Goal: Information Seeking & Learning: Learn about a topic

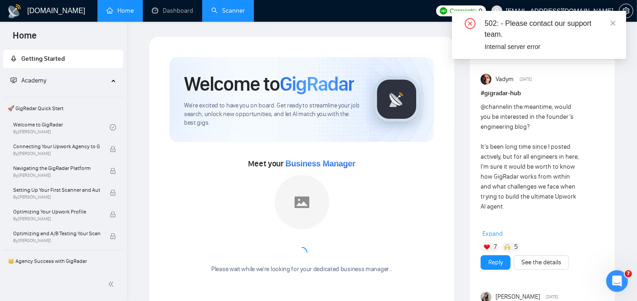
click at [236, 14] on link "Scanner" at bounding box center [228, 11] width 34 height 8
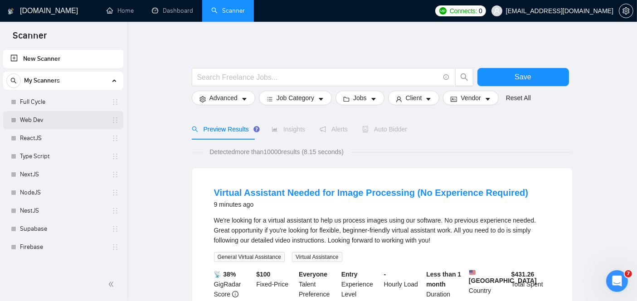
click at [46, 121] on link "Web Dev" at bounding box center [63, 120] width 86 height 18
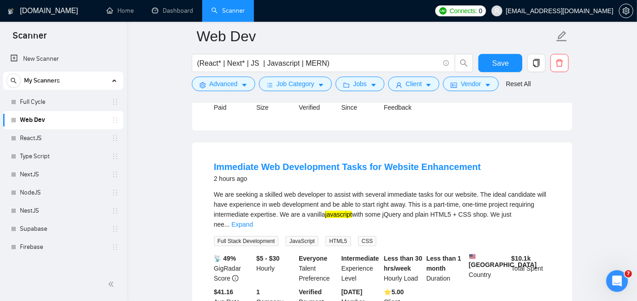
scroll to position [265, 0]
click at [253, 220] on link "Expand" at bounding box center [242, 223] width 21 height 7
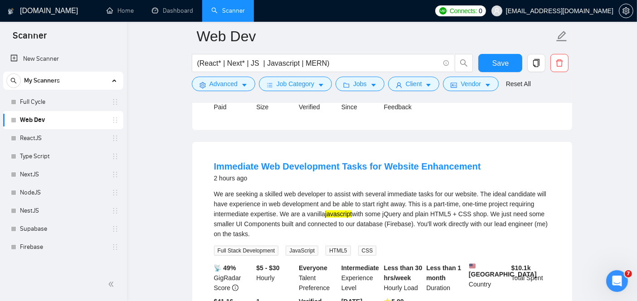
drag, startPoint x: 258, startPoint y: 222, endPoint x: 211, endPoint y: 186, distance: 59.2
click at [211, 186] on li "Immediate Web Development Tasks for Website Enhancement 2 hours ago We are seek…" at bounding box center [382, 243] width 358 height 181
copy div "We are seeking a skilled web developer to assist with several immediate tasks f…"
click at [268, 161] on link "Immediate Web Development Tasks for Website Enhancement" at bounding box center [347, 166] width 267 height 10
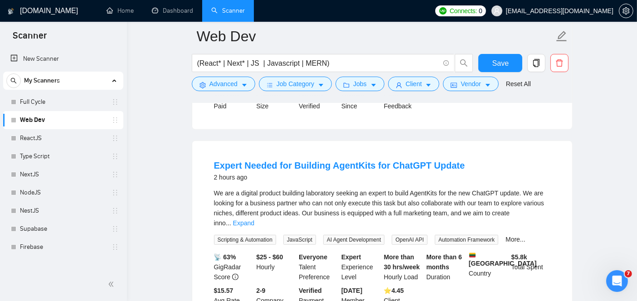
scroll to position [488, 0]
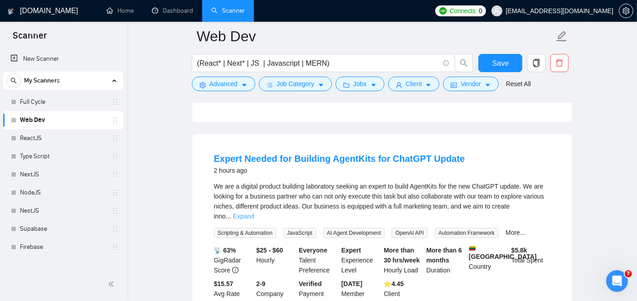
click at [254, 213] on link "Expand" at bounding box center [243, 216] width 21 height 7
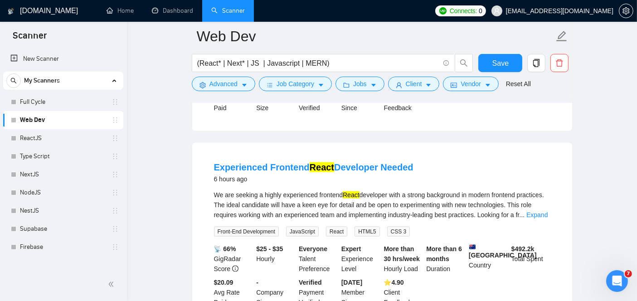
scroll to position [1103, 0]
click at [532, 211] on link "Expand" at bounding box center [537, 214] width 21 height 7
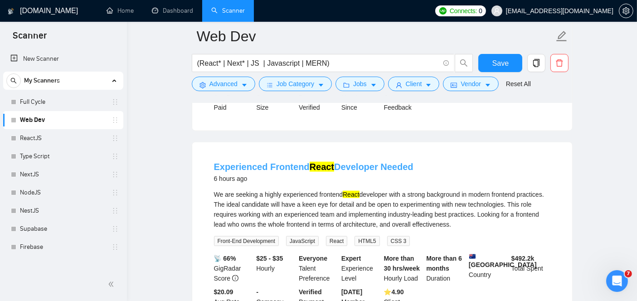
click at [369, 162] on link "Experienced Frontend React Developer Needed" at bounding box center [314, 167] width 200 height 10
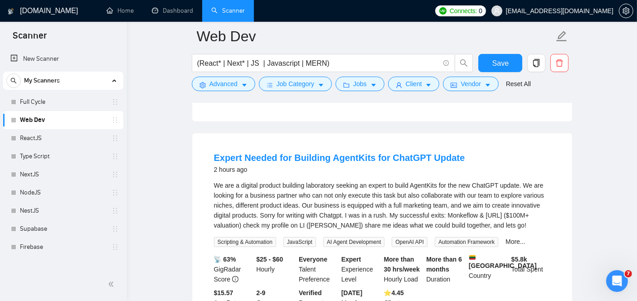
scroll to position [488, 0]
drag, startPoint x: 518, startPoint y: 217, endPoint x: 209, endPoint y: 186, distance: 310.9
click at [209, 186] on li "Expert Needed for Building AgentKits for ChatGPT Update 2 hours ago We are a di…" at bounding box center [382, 235] width 358 height 181
copy div "We are a digital product building laboratory seeking an expert to build AgentKi…"
click at [351, 154] on link "Expert Needed for Building AgentKits for ChatGPT Update" at bounding box center [339, 159] width 251 height 10
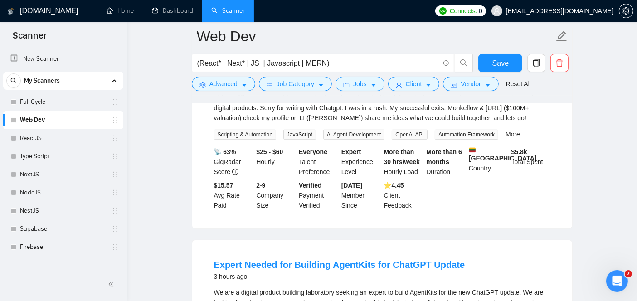
scroll to position [602, 0]
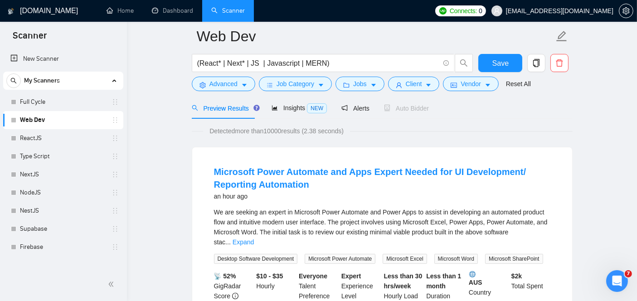
scroll to position [42, 0]
click at [254, 239] on link "Expand" at bounding box center [243, 242] width 21 height 7
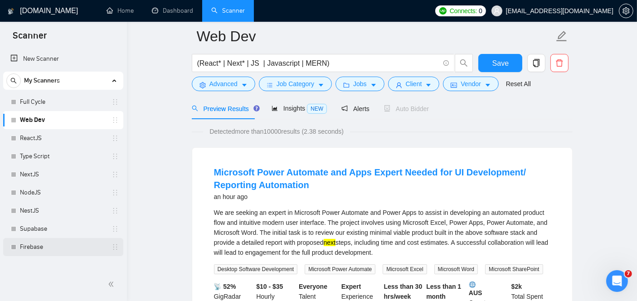
click at [48, 242] on link "Firebase" at bounding box center [63, 247] width 86 height 18
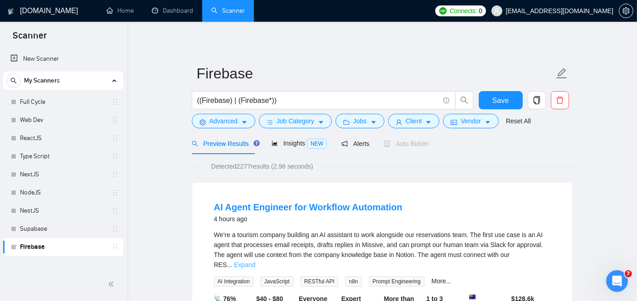
click at [255, 261] on link "Expand" at bounding box center [244, 264] width 21 height 7
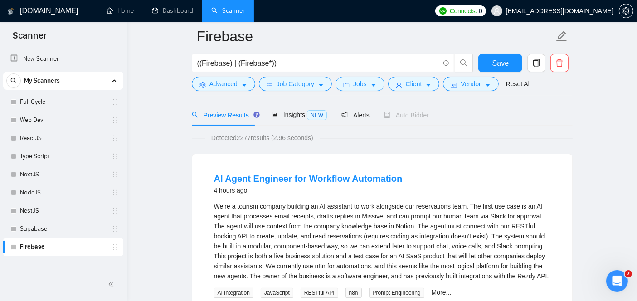
scroll to position [63, 0]
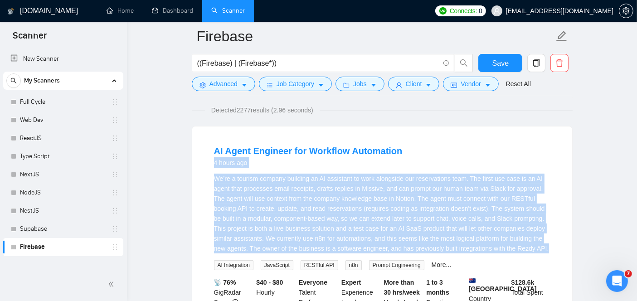
drag, startPoint x: 548, startPoint y: 247, endPoint x: 210, endPoint y: 166, distance: 346.9
click at [210, 166] on li "AI Agent Engineer for Workflow Automation 4 hours ago We’re a tourism company b…" at bounding box center [382, 242] width 358 height 211
click at [210, 168] on li "AI Agent Engineer for Workflow Automation 4 hours ago We’re a tourism company b…" at bounding box center [382, 242] width 358 height 211
drag, startPoint x: 210, startPoint y: 171, endPoint x: 565, endPoint y: 251, distance: 363.5
click at [565, 251] on div "AI Agent Engineer for Workflow Automation 4 hours ago We’re a tourism company b…" at bounding box center [382, 243] width 380 height 233
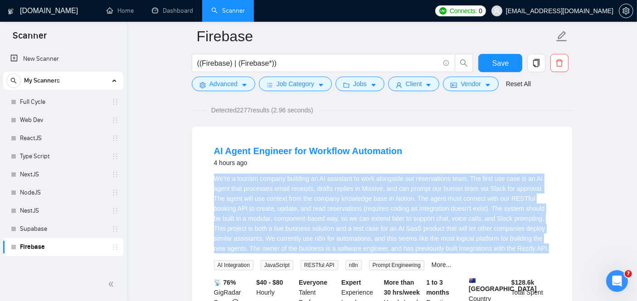
copy div "We’re a tourism company building an AI assistant to work alongside our reservat…"
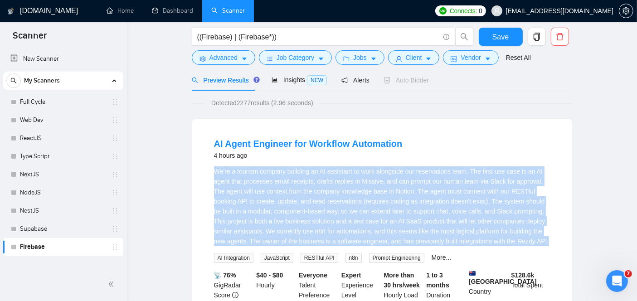
scroll to position [0, 0]
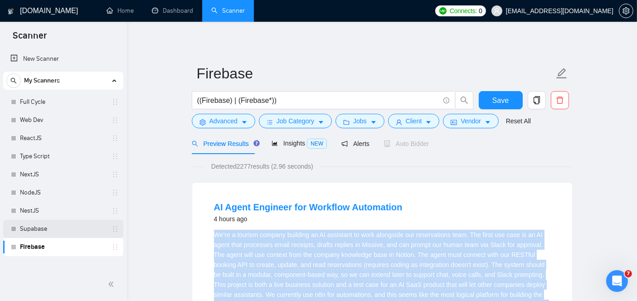
click at [37, 232] on link "Supabase" at bounding box center [63, 229] width 86 height 18
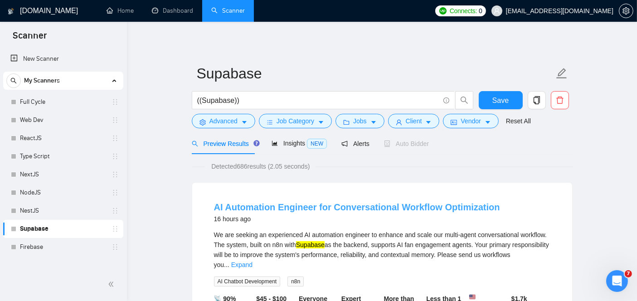
click at [333, 210] on link "AI Automation Engineer for Conversational Workflow Optimization" at bounding box center [357, 207] width 286 height 10
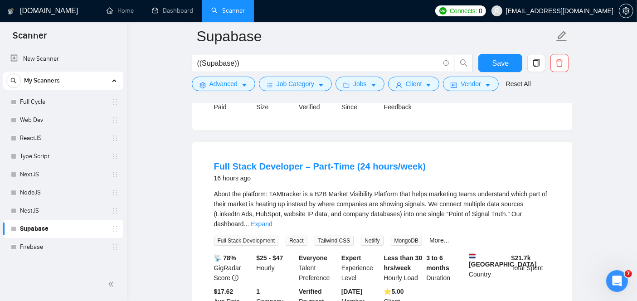
scroll to position [255, 0]
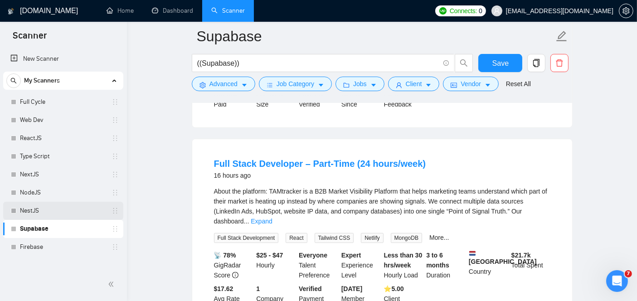
click at [46, 206] on link "NestJS" at bounding box center [63, 211] width 86 height 18
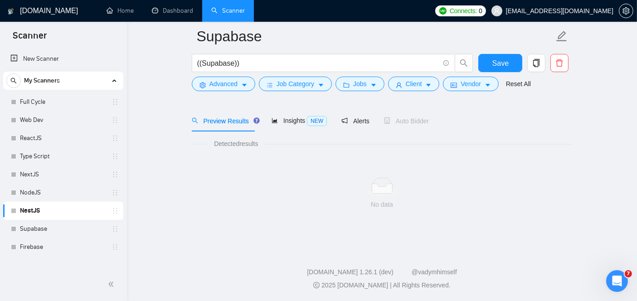
scroll to position [29, 0]
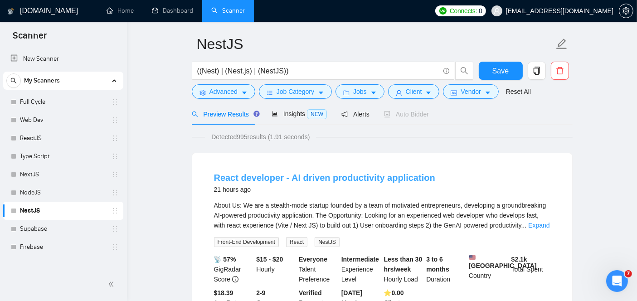
click at [371, 177] on link "React developer - AI driven productivity application" at bounding box center [324, 178] width 221 height 10
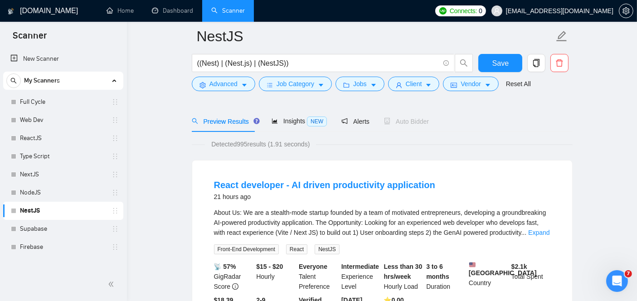
scroll to position [90, 0]
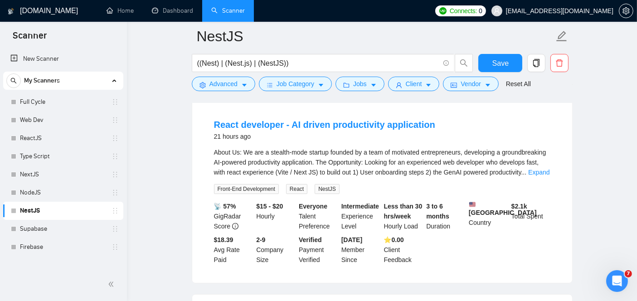
drag, startPoint x: 220, startPoint y: 143, endPoint x: 170, endPoint y: 182, distance: 63.3
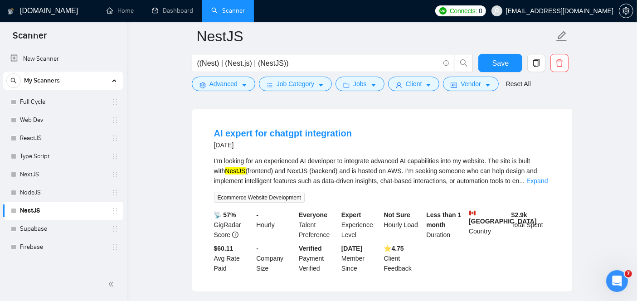
scroll to position [275, 0]
click at [75, 188] on link "NodeJS" at bounding box center [63, 193] width 86 height 18
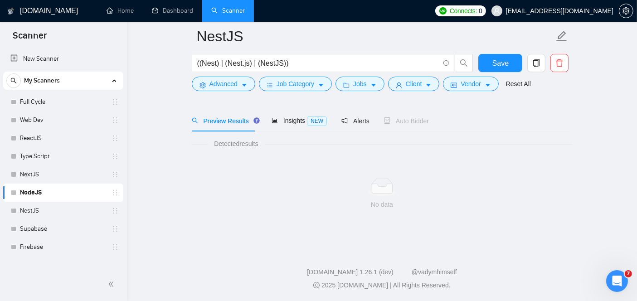
scroll to position [29, 0]
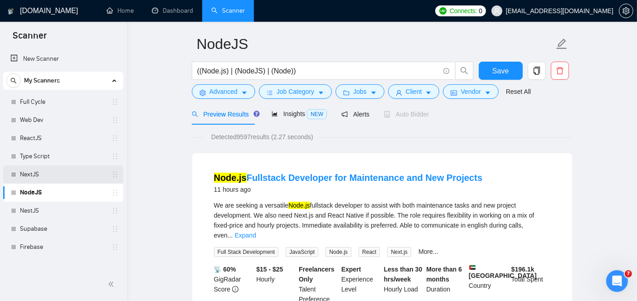
click at [62, 168] on link "NextJS" at bounding box center [63, 175] width 86 height 18
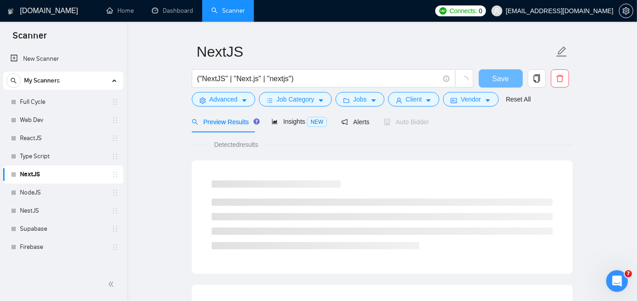
scroll to position [29, 0]
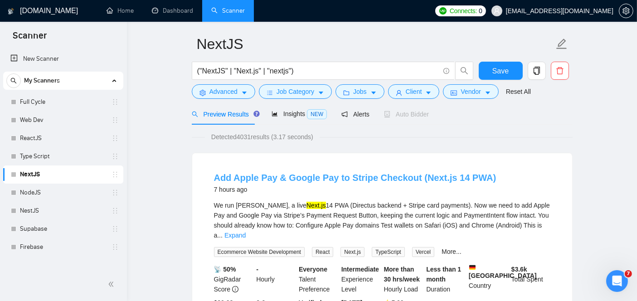
click at [313, 173] on link "Add Apple Pay & Google Pay to Stripe Checkout (Next.js 14 PWA)" at bounding box center [355, 178] width 283 height 10
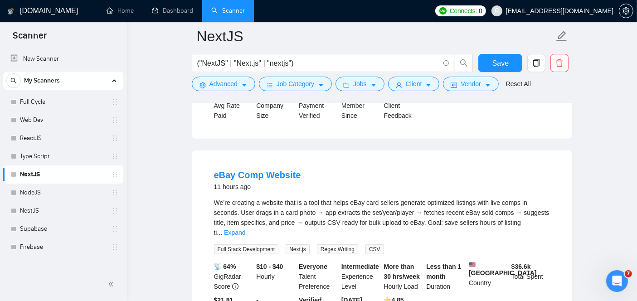
scroll to position [876, 0]
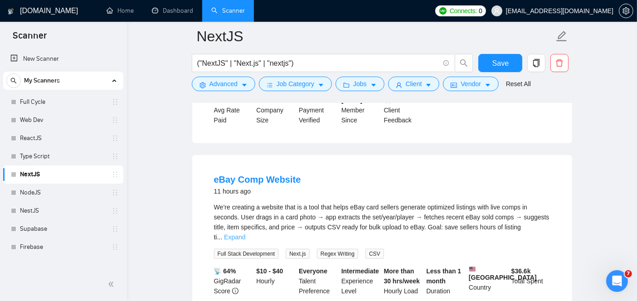
click at [245, 234] on link "Expand" at bounding box center [234, 237] width 21 height 7
click at [267, 175] on link "eBay Comp Website" at bounding box center [257, 180] width 87 height 10
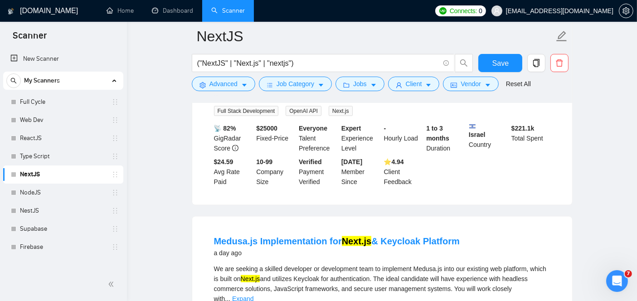
scroll to position [1231, 0]
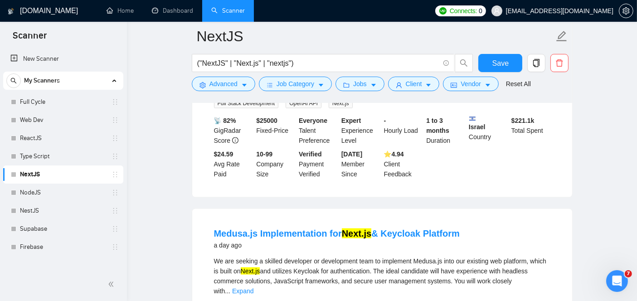
drag, startPoint x: 267, startPoint y: 256, endPoint x: 215, endPoint y: 254, distance: 52.2
drag, startPoint x: 215, startPoint y: 254, endPoint x: 295, endPoint y: 240, distance: 81.5
click at [295, 240] on li "Medusa.js Implementation for Next.js & Keycloak Platform a day ago We are seeki…" at bounding box center [382, 305] width 358 height 171
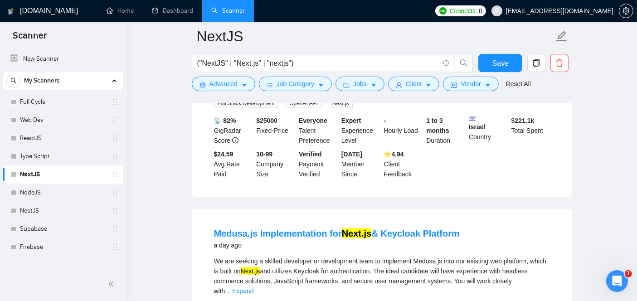
click at [206, 233] on li "Medusa.js Implementation for Next.js & Keycloak Platform a day ago We are seeki…" at bounding box center [382, 305] width 358 height 171
click at [354, 209] on div "Medusa.js Implementation for Next.js & Keycloak Platform a day ago We are seeki…" at bounding box center [382, 305] width 380 height 193
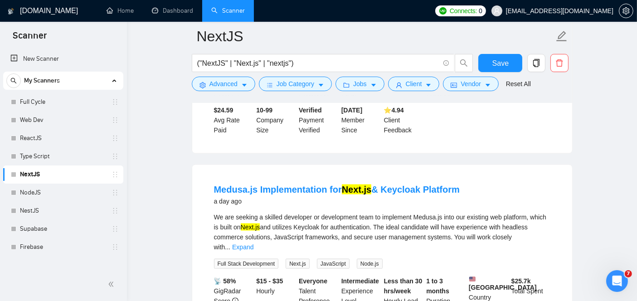
scroll to position [1280, 0]
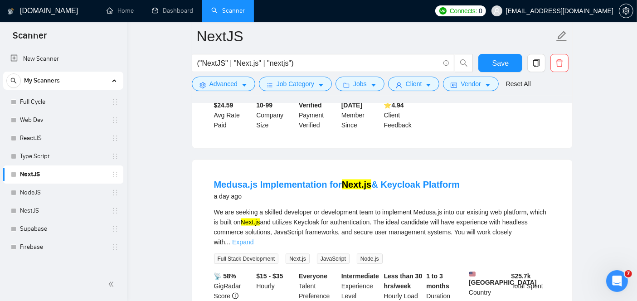
click at [254, 239] on link "Expand" at bounding box center [242, 242] width 21 height 7
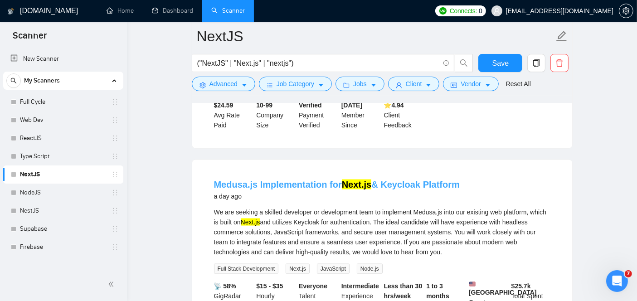
click at [314, 180] on link "Medusa.js Implementation for Next.js & Keycloak Platform" at bounding box center [337, 185] width 246 height 10
click at [301, 180] on link "Medusa.js Implementation for Next.js & Keycloak Platform" at bounding box center [337, 185] width 246 height 10
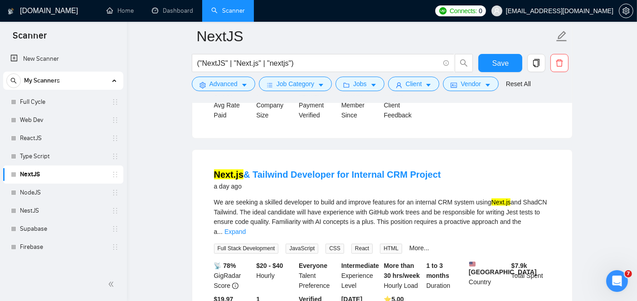
scroll to position [1525, 0]
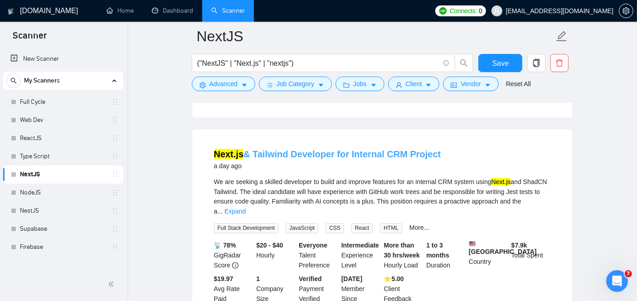
click at [293, 149] on link "Next.js & Tailwind Developer for Internal CRM Project" at bounding box center [327, 154] width 227 height 10
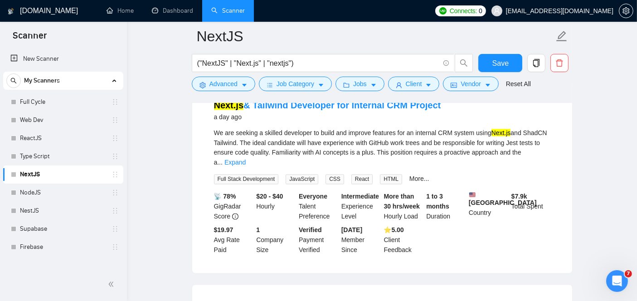
scroll to position [1666, 0]
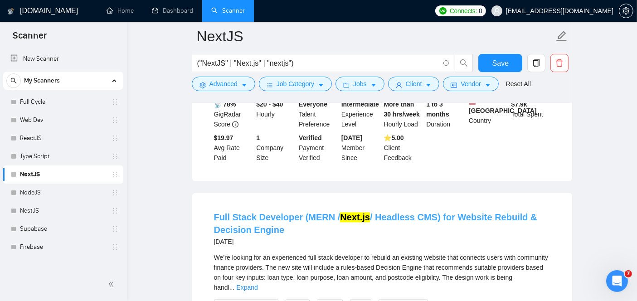
click at [244, 213] on link "Full Stack Developer (MERN / Next.js / Headless CMS) for Website Rebuild & Deci…" at bounding box center [375, 224] width 323 height 23
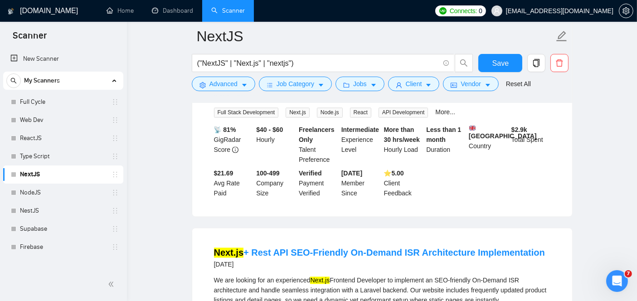
scroll to position [1879, 0]
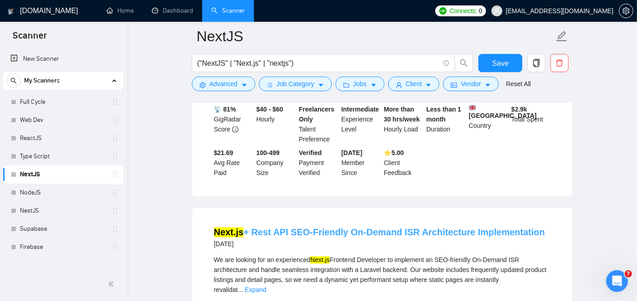
click at [303, 227] on link "Next.js + Rest API SEO-Friendly On-Demand ISR Architecture Implementation" at bounding box center [379, 232] width 331 height 10
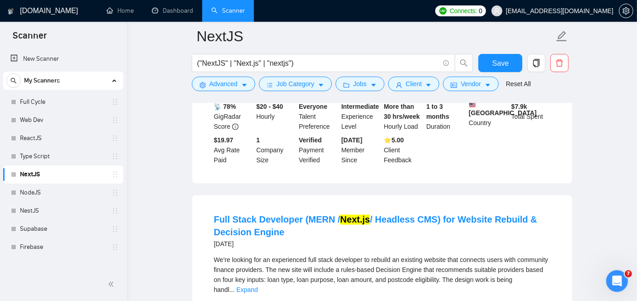
scroll to position [1629, 0]
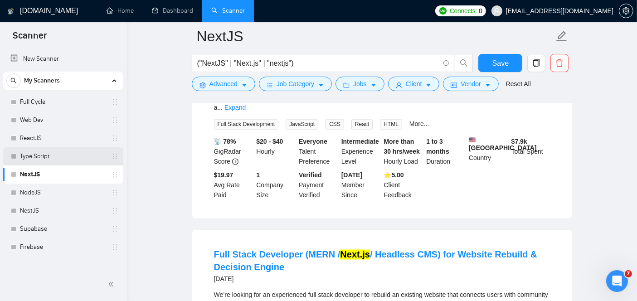
click at [48, 158] on link "Type Script" at bounding box center [63, 156] width 86 height 18
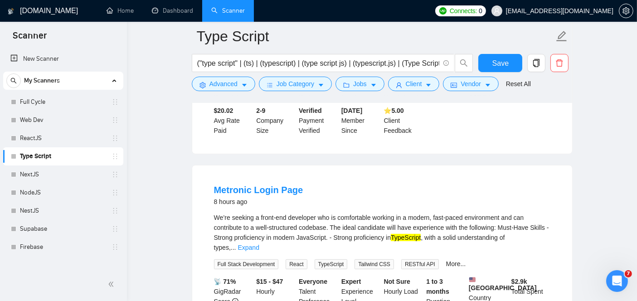
scroll to position [230, 0]
click at [259, 244] on link "Expand" at bounding box center [248, 247] width 21 height 7
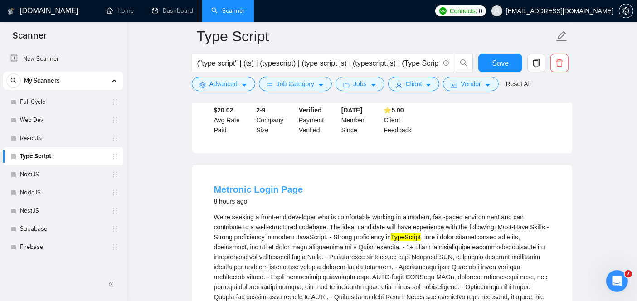
click at [285, 185] on link "Metronic Login Page" at bounding box center [258, 190] width 89 height 10
click at [43, 126] on link "Web Dev" at bounding box center [63, 120] width 86 height 18
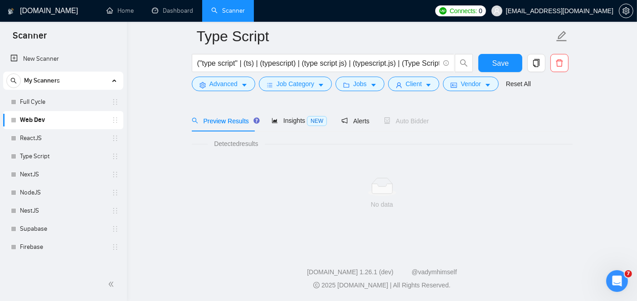
scroll to position [29, 0]
